Goal: Task Accomplishment & Management: Complete application form

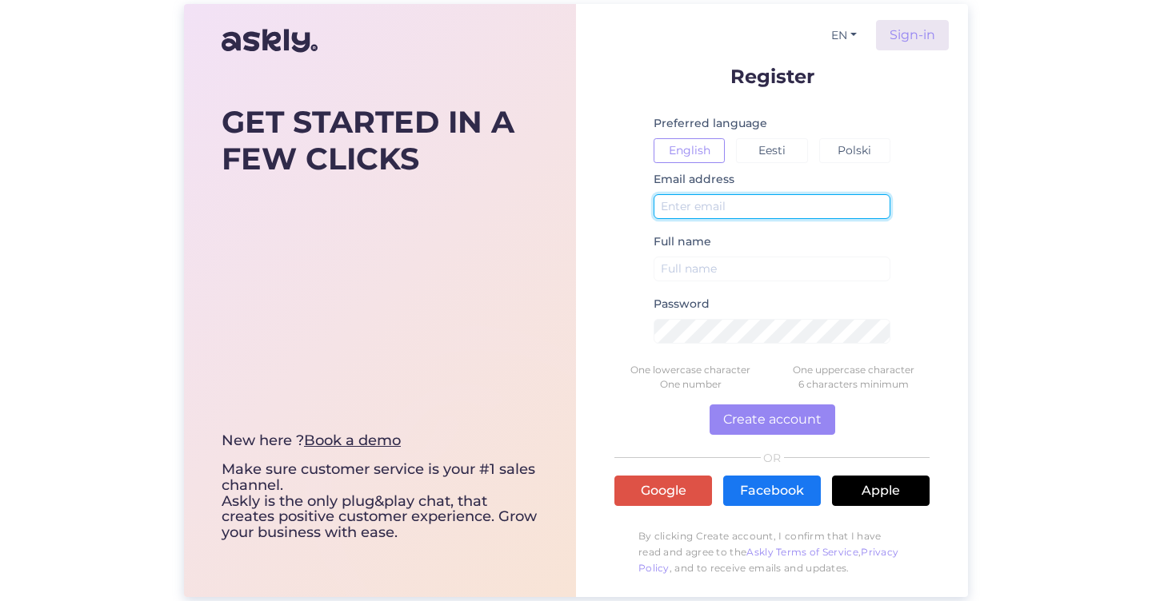
click at [794, 197] on input "text" at bounding box center [771, 206] width 237 height 25
paste input "[EMAIL_ADDRESS][DOMAIN_NAME]"
type input "[EMAIL_ADDRESS][DOMAIN_NAME]"
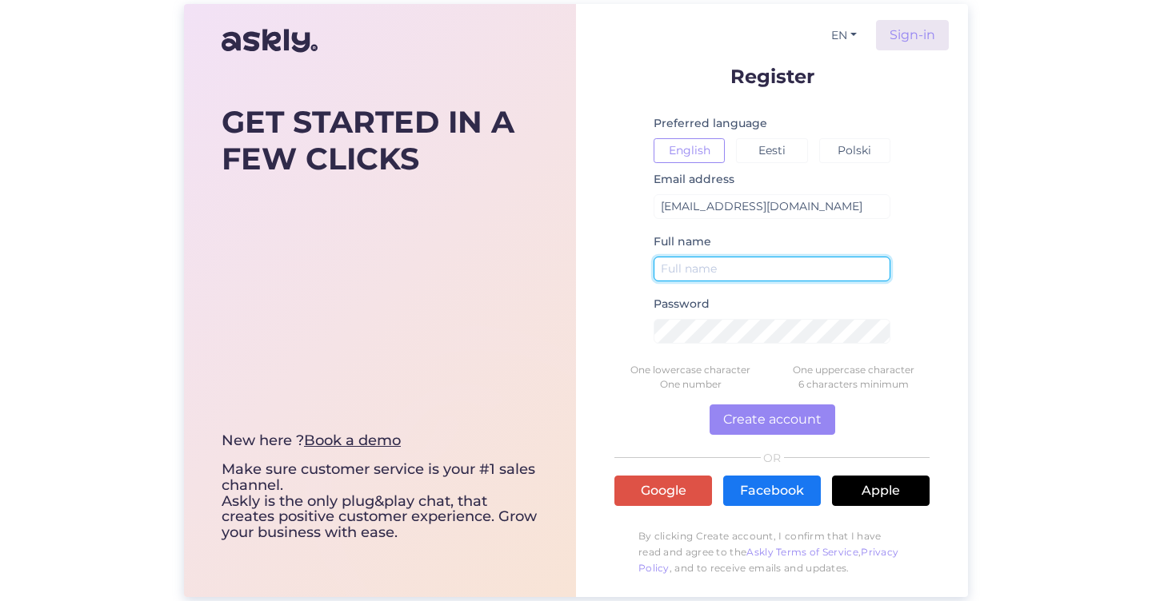
click at [748, 271] on input "text" at bounding box center [771, 269] width 237 height 25
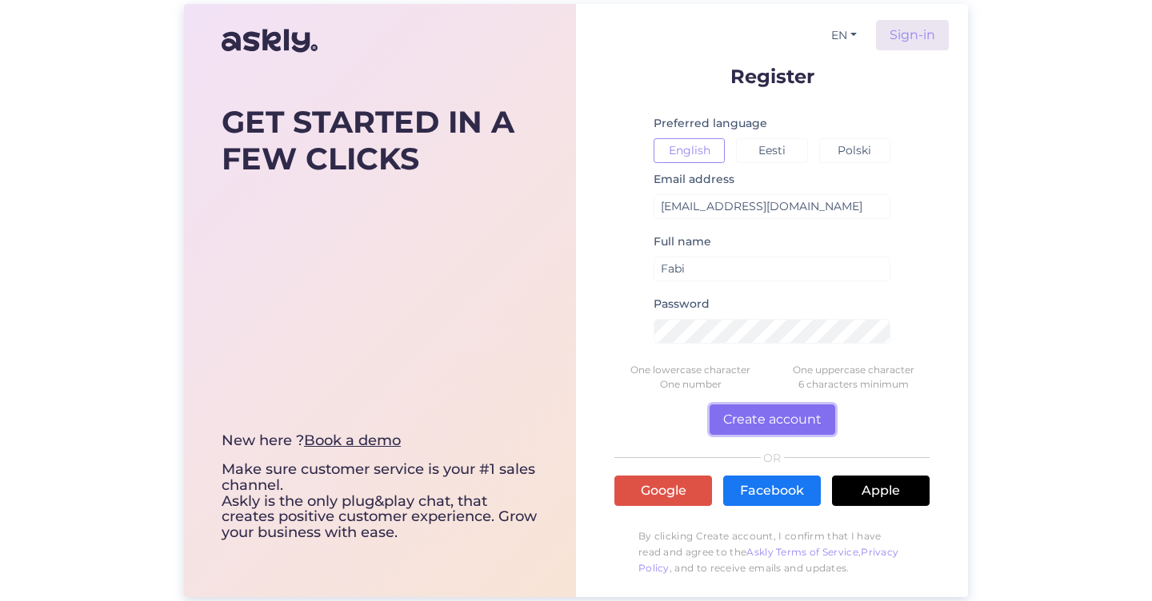
click at [796, 412] on button "Create account" at bounding box center [772, 420] width 126 height 30
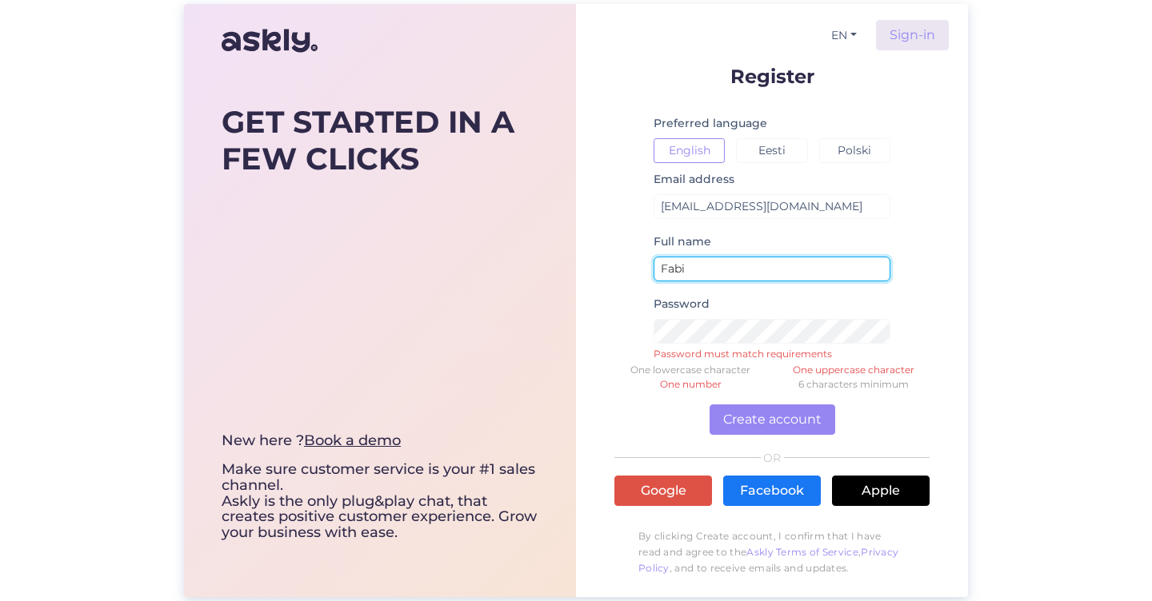
click at [765, 279] on input "Fabi" at bounding box center [771, 269] width 237 height 25
click at [757, 273] on input "Fabi teamosheryl700" at bounding box center [771, 269] width 237 height 25
click at [712, 316] on div "Password Password must match requirements" at bounding box center [771, 325] width 237 height 62
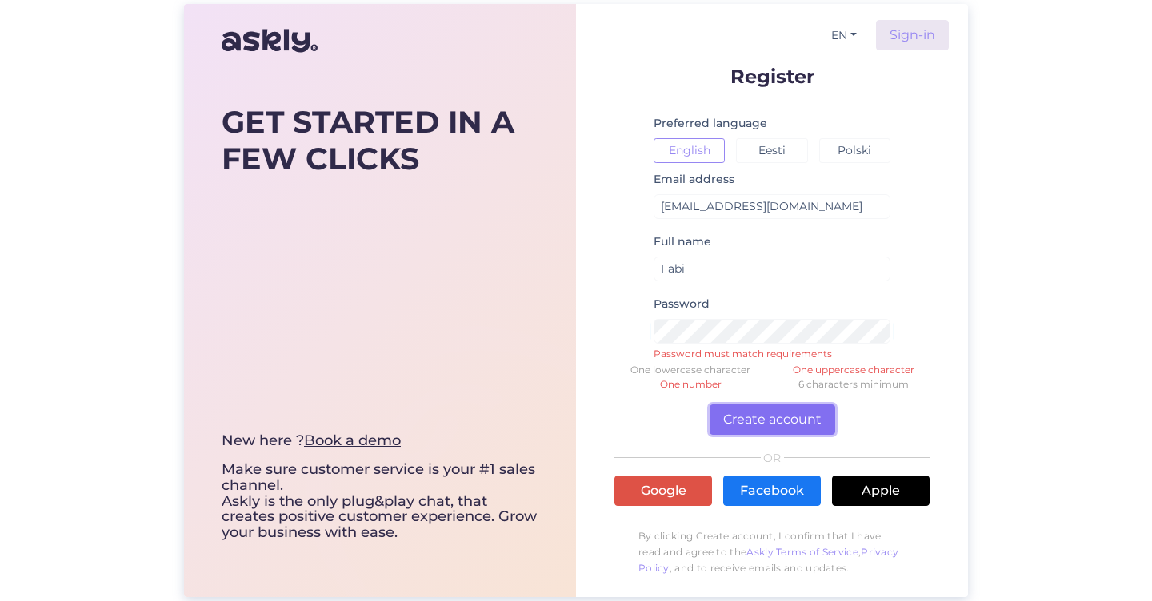
click at [760, 413] on button "Create account" at bounding box center [772, 420] width 126 height 30
click at [784, 409] on button "Create account" at bounding box center [772, 420] width 126 height 30
click at [772, 287] on small at bounding box center [771, 290] width 237 height 10
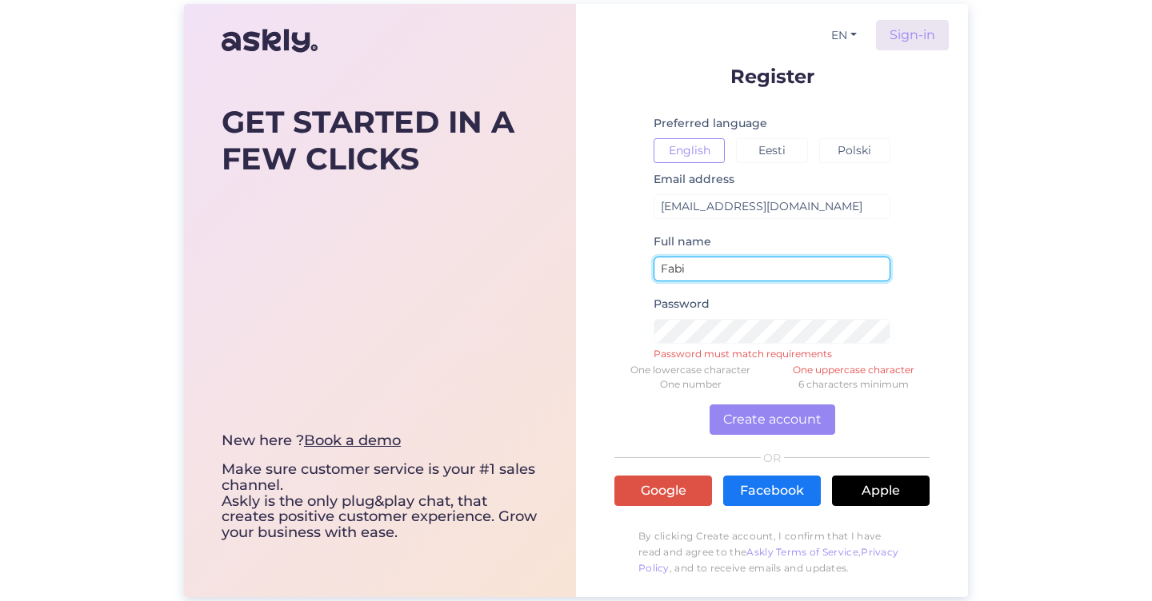
click at [785, 276] on input "Fabi" at bounding box center [771, 269] width 237 height 25
click at [837, 275] on input "Fabi TEamosheryl700" at bounding box center [771, 269] width 237 height 25
click at [764, 263] on input "Fabi TEamosheryl700#" at bounding box center [771, 269] width 237 height 25
drag, startPoint x: 803, startPoint y: 273, endPoint x: 689, endPoint y: 269, distance: 113.6
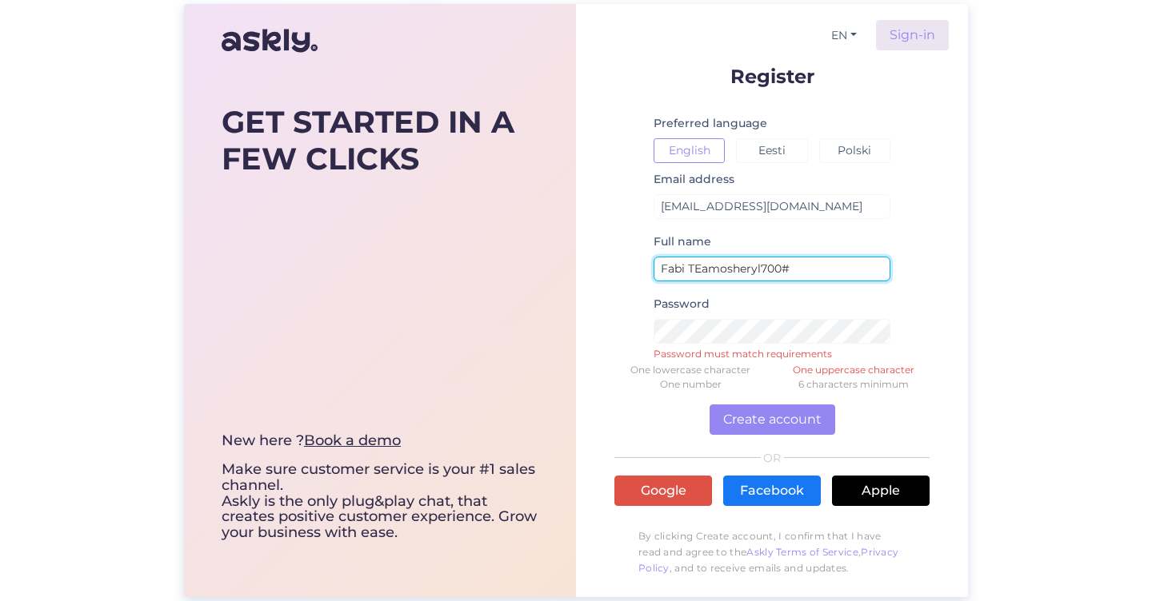
click at [689, 269] on input "Fabi TEamosheryl700#" at bounding box center [771, 269] width 237 height 25
type input "Fabi"
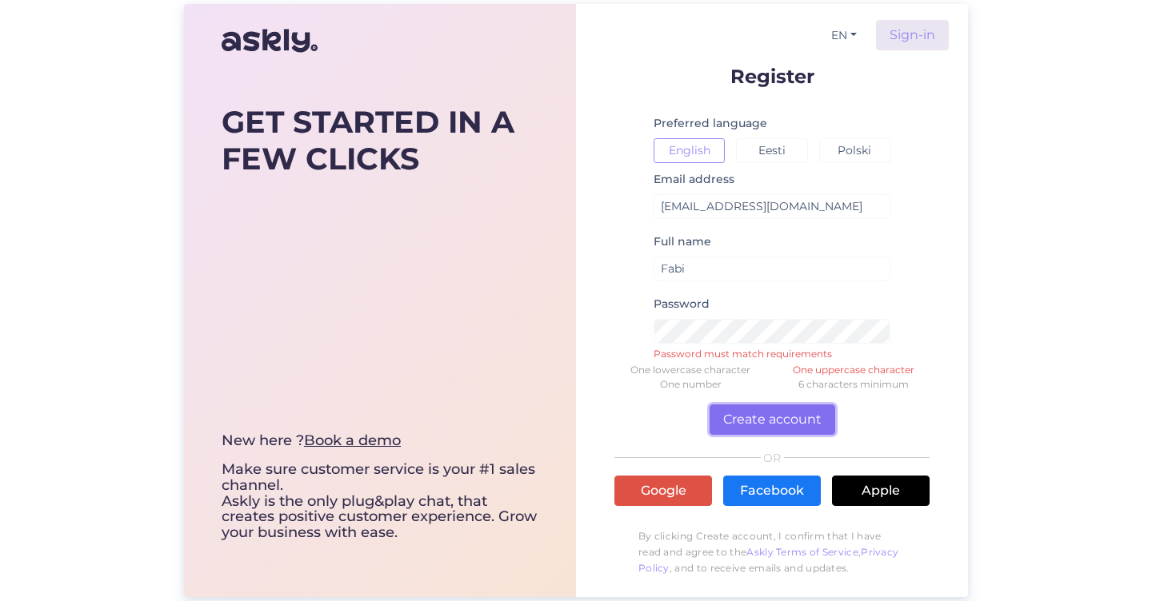
click at [758, 413] on button "Create account" at bounding box center [772, 420] width 126 height 30
